Goal: Use online tool/utility: Utilize a website feature to perform a specific function

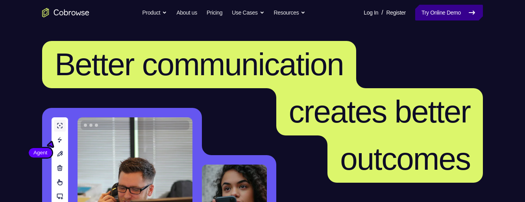
click at [441, 18] on link "Try Online Demo" at bounding box center [449, 13] width 68 height 16
click at [460, 13] on link "Try Online Demo" at bounding box center [449, 13] width 68 height 16
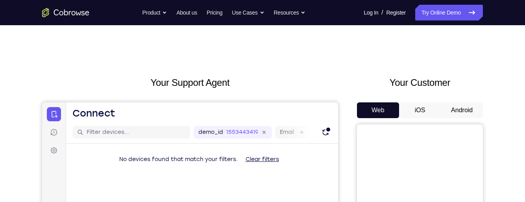
click at [452, 114] on button "Android" at bounding box center [462, 110] width 42 height 16
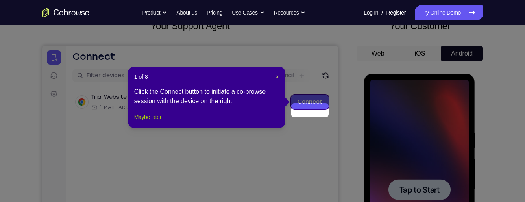
scroll to position [57, 0]
click at [156, 121] on button "Maybe later" at bounding box center [147, 116] width 27 height 9
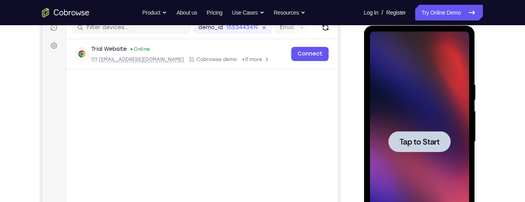
scroll to position [106, 0]
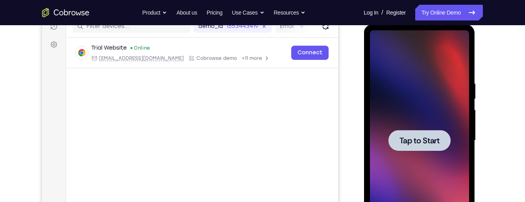
click at [436, 137] on span "Tap to Start" at bounding box center [419, 141] width 40 height 8
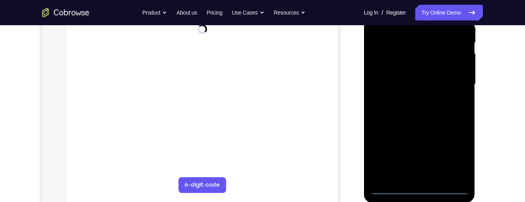
scroll to position [168, 0]
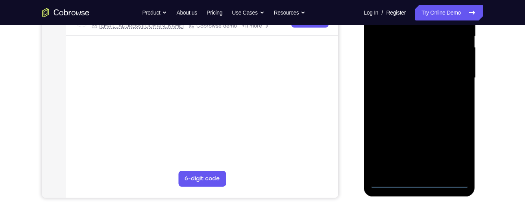
click at [419, 178] on div at bounding box center [418, 78] width 99 height 220
click at [417, 183] on div at bounding box center [418, 78] width 99 height 220
click at [446, 148] on div at bounding box center [418, 78] width 99 height 220
click at [453, 148] on div at bounding box center [418, 78] width 99 height 220
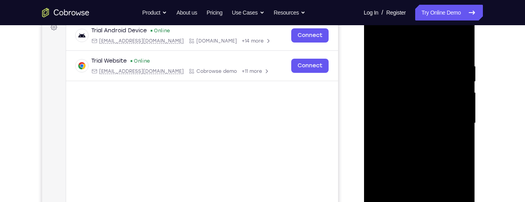
scroll to position [122, 0]
click at [428, 44] on div at bounding box center [418, 124] width 99 height 220
click at [420, 78] on div at bounding box center [418, 124] width 99 height 220
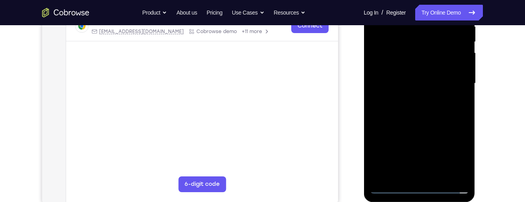
scroll to position [163, 0]
click at [437, 162] on div at bounding box center [418, 83] width 99 height 220
click at [437, 131] on div at bounding box center [418, 83] width 99 height 220
click at [434, 78] on div at bounding box center [418, 83] width 99 height 220
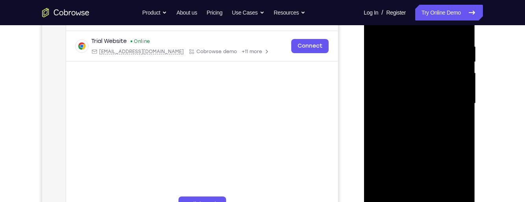
scroll to position [134, 0]
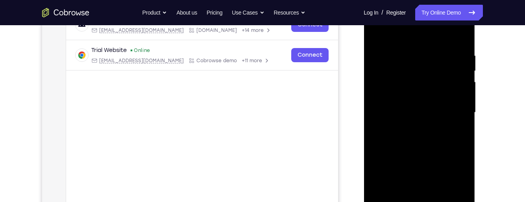
click at [432, 148] on div at bounding box center [418, 112] width 99 height 220
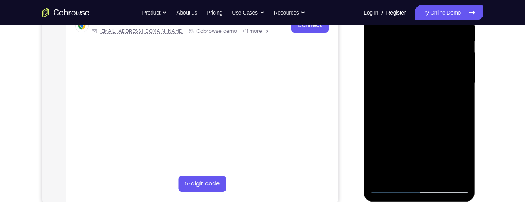
scroll to position [182, 0]
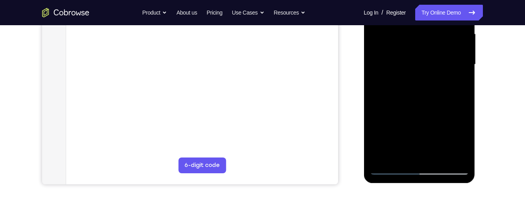
click at [434, 127] on div at bounding box center [418, 64] width 99 height 220
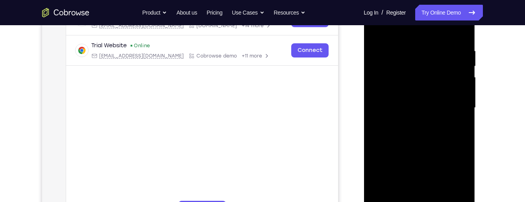
scroll to position [174, 0]
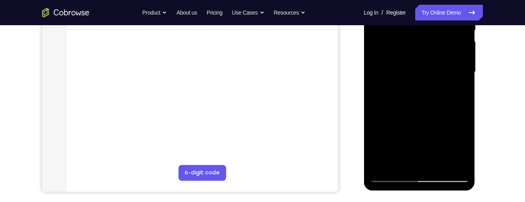
click at [408, 162] on div at bounding box center [418, 72] width 99 height 220
click at [440, 73] on div at bounding box center [418, 72] width 99 height 220
click at [419, 74] on div at bounding box center [418, 72] width 99 height 220
click at [507, 113] on div "Your Support Agent Your Customer Web iOS Android Next Steps We’d be happy to gi…" at bounding box center [263, 110] width 504 height 519
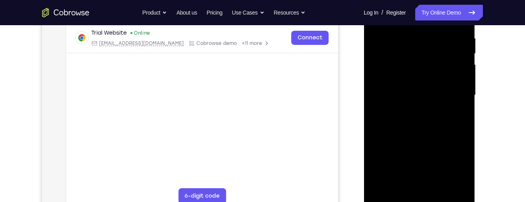
scroll to position [149, 0]
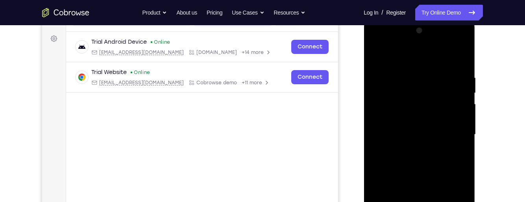
scroll to position [113, 0]
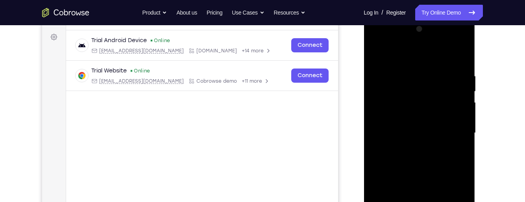
click at [448, 131] on div at bounding box center [418, 133] width 99 height 220
click at [454, 129] on div at bounding box center [418, 133] width 99 height 220
click at [455, 128] on div at bounding box center [418, 133] width 99 height 220
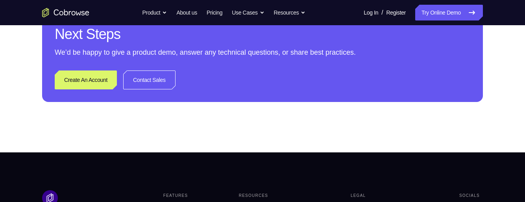
scroll to position [391, 0]
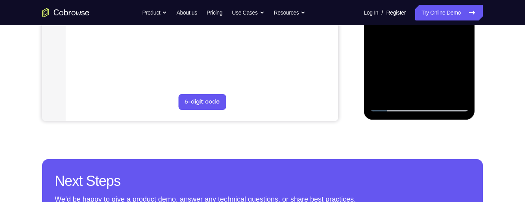
click at [513, 108] on div "Your Support Agent Your Customer Web iOS Android Next Steps We’d be happy to gi…" at bounding box center [263, 39] width 504 height 519
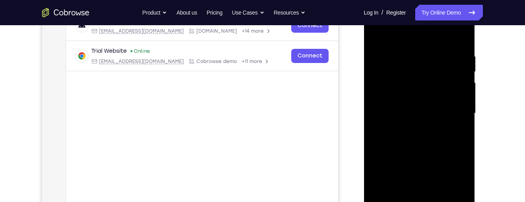
scroll to position [140, 0]
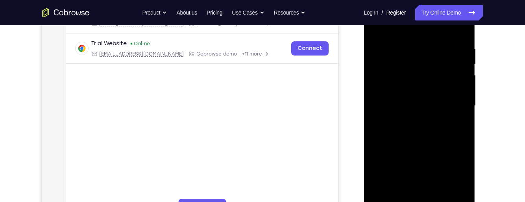
click at [434, 107] on div at bounding box center [418, 106] width 99 height 220
click at [403, 113] on div at bounding box center [418, 106] width 99 height 220
click at [450, 105] on div at bounding box center [418, 106] width 99 height 220
click at [452, 101] on div at bounding box center [418, 106] width 99 height 220
click at [452, 102] on div at bounding box center [418, 106] width 99 height 220
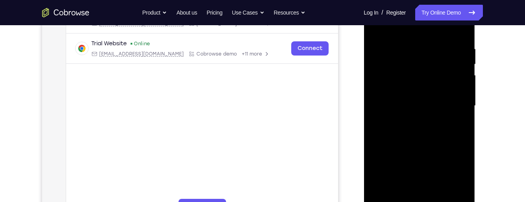
click at [453, 102] on div at bounding box center [418, 106] width 99 height 220
click at [440, 104] on div at bounding box center [418, 106] width 99 height 220
click at [376, 107] on div at bounding box center [418, 106] width 99 height 220
click at [382, 103] on div at bounding box center [418, 106] width 99 height 220
click at [383, 102] on div at bounding box center [418, 106] width 99 height 220
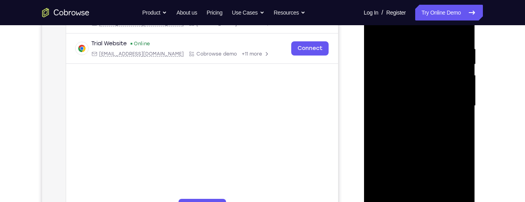
click at [381, 102] on div at bounding box center [418, 106] width 99 height 220
click at [384, 100] on div at bounding box center [418, 106] width 99 height 220
click at [374, 106] on div at bounding box center [418, 106] width 99 height 220
click at [378, 106] on div at bounding box center [418, 106] width 99 height 220
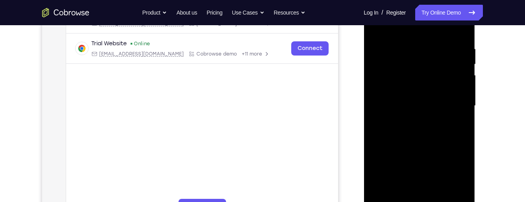
click at [443, 101] on div at bounding box center [418, 106] width 99 height 220
click at [444, 103] on div at bounding box center [418, 106] width 99 height 220
click at [452, 103] on div at bounding box center [418, 106] width 99 height 220
click at [452, 101] on div at bounding box center [418, 106] width 99 height 220
click at [453, 97] on div at bounding box center [418, 106] width 99 height 220
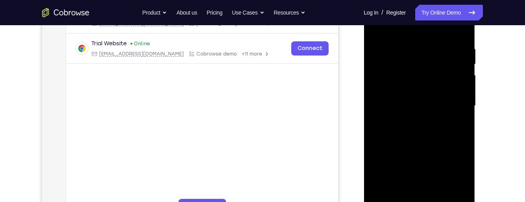
click at [454, 97] on div at bounding box center [418, 106] width 99 height 220
click at [455, 102] on div at bounding box center [418, 106] width 99 height 220
click at [455, 101] on div at bounding box center [418, 106] width 99 height 220
click at [455, 99] on div at bounding box center [418, 106] width 99 height 220
click at [456, 103] on div at bounding box center [418, 106] width 99 height 220
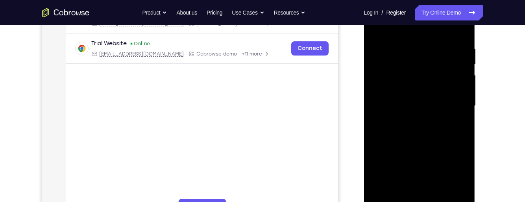
click at [455, 105] on div at bounding box center [418, 106] width 99 height 220
click at [454, 104] on div at bounding box center [418, 106] width 99 height 220
click at [453, 103] on div at bounding box center [418, 106] width 99 height 220
click at [456, 98] on div at bounding box center [418, 106] width 99 height 220
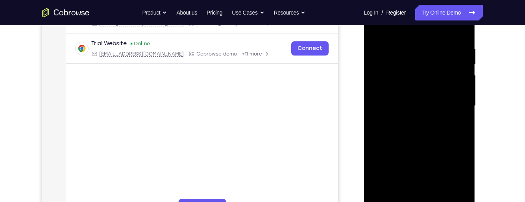
click at [455, 99] on div at bounding box center [418, 106] width 99 height 220
click at [454, 98] on div at bounding box center [418, 106] width 99 height 220
